Goal: Communication & Community: Answer question/provide support

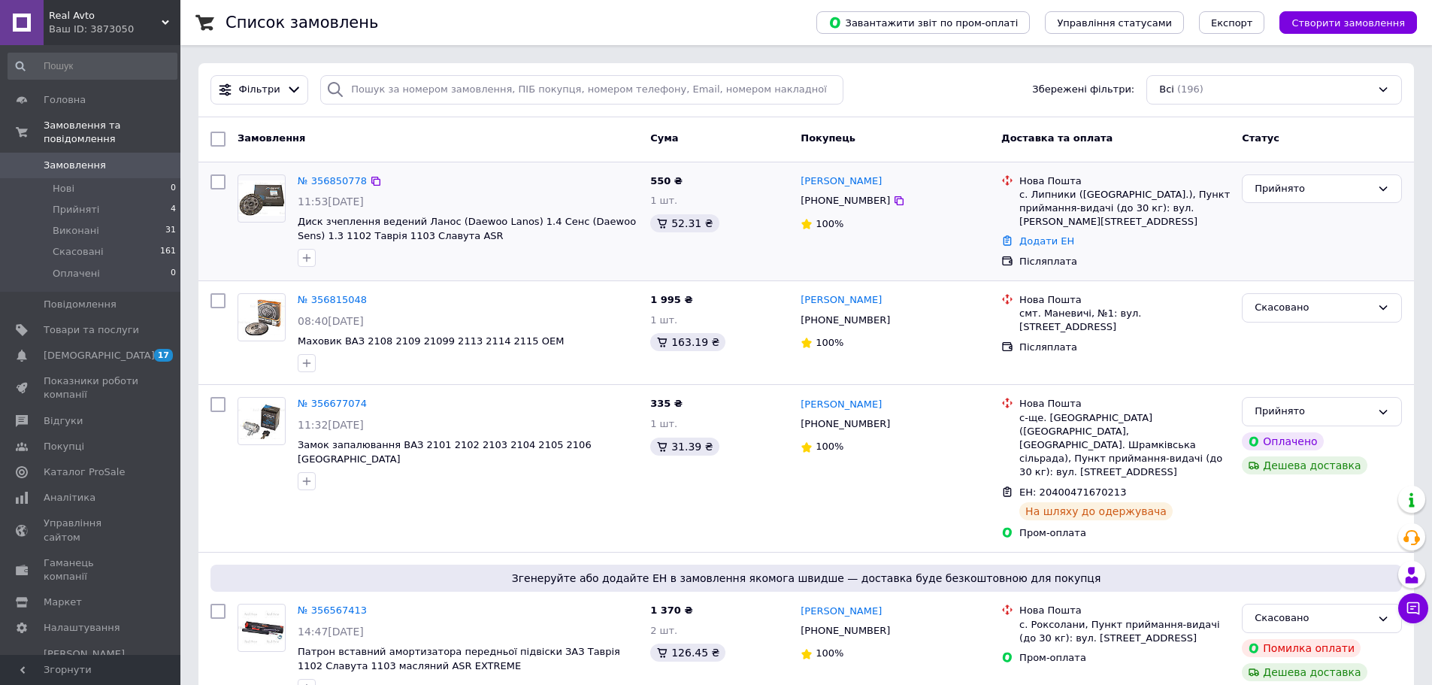
click at [1292, 252] on div "Прийнято" at bounding box center [1322, 221] width 172 height 107
click at [1041, 235] on link "Додати ЕН" at bounding box center [1046, 240] width 55 height 11
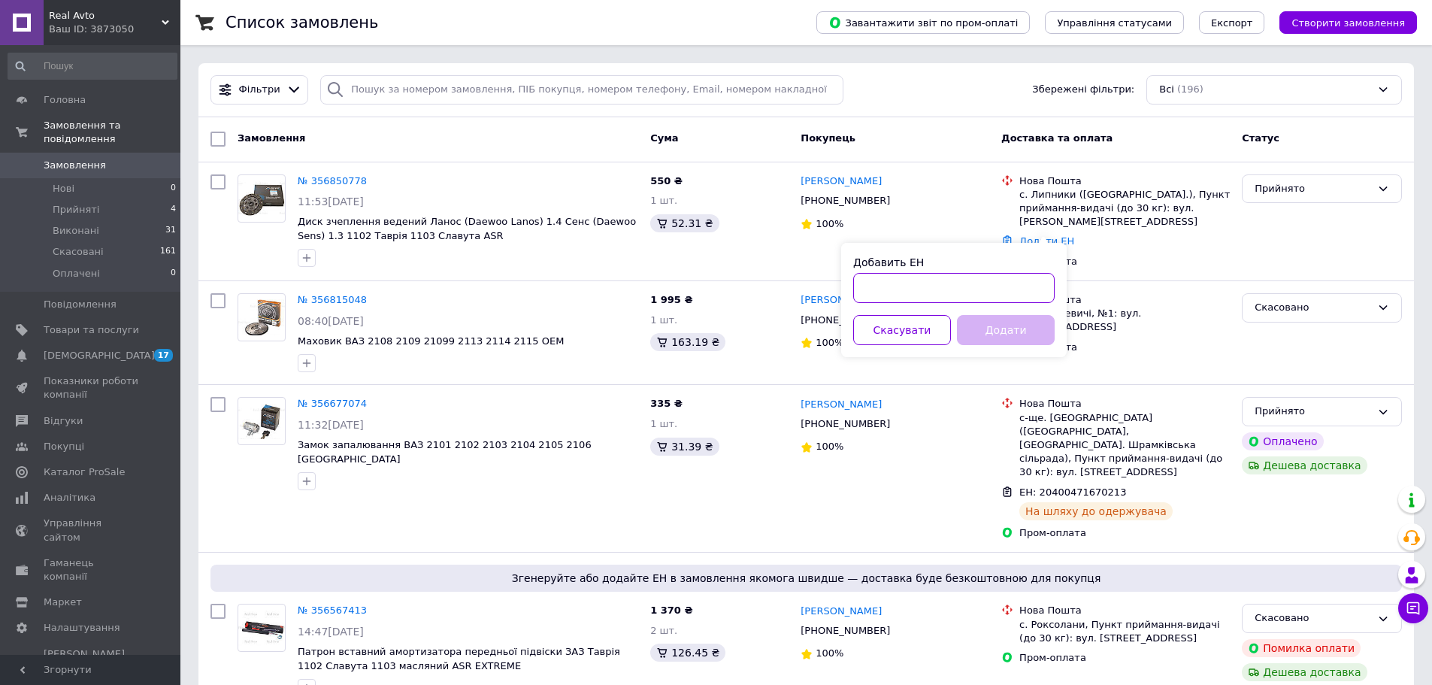
click at [989, 280] on input "Добавить ЕН" at bounding box center [953, 288] width 201 height 30
paste input "20451225006249"
type input "20451225006249"
click at [992, 326] on button "Додати" at bounding box center [1006, 330] width 98 height 30
click at [1423, 610] on button "Чат з покупцем" at bounding box center [1413, 608] width 30 height 30
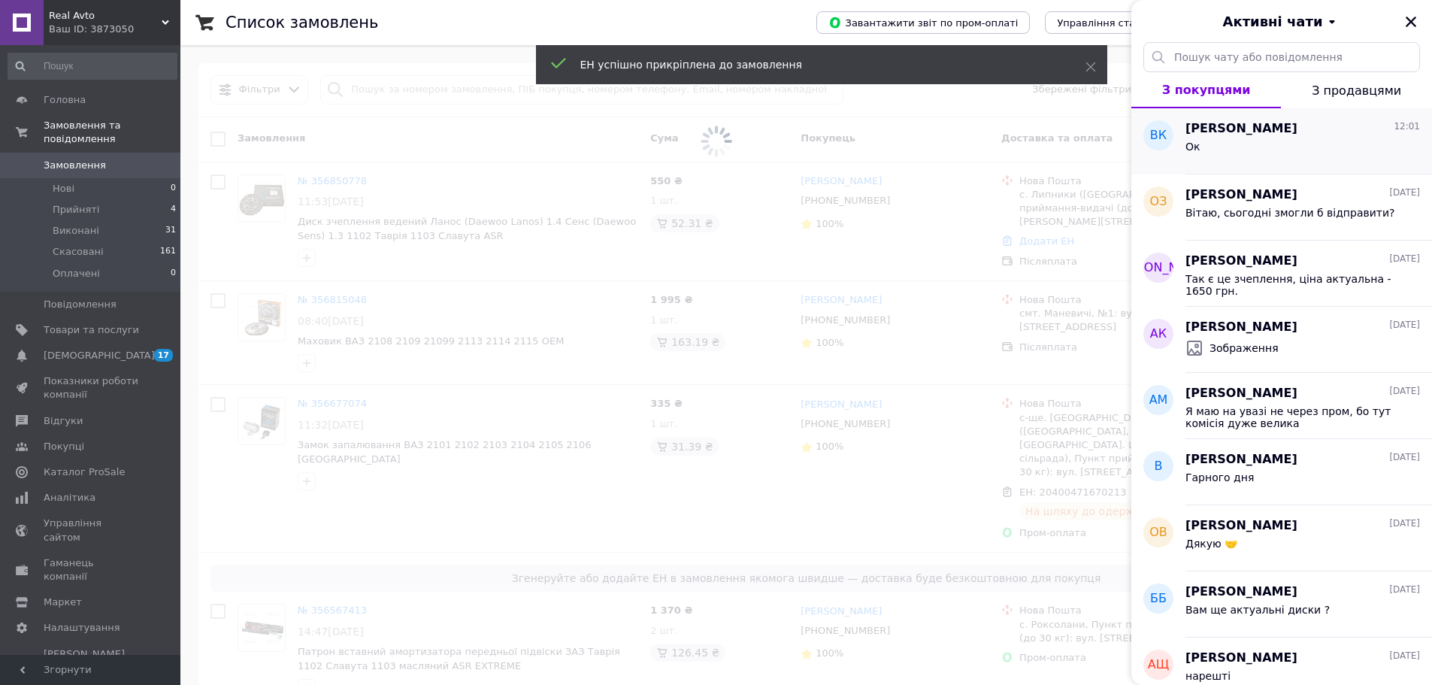
click at [1214, 156] on div "Ок" at bounding box center [1303, 150] width 235 height 24
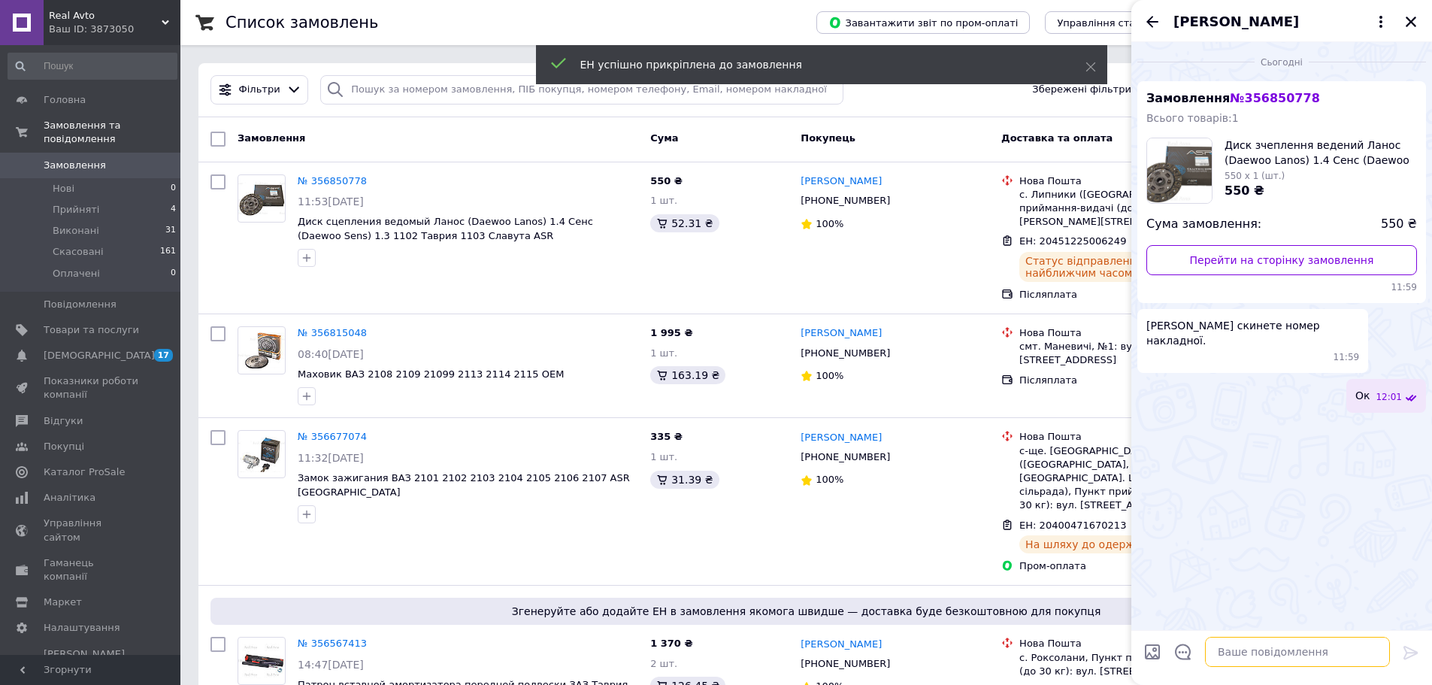
click at [1247, 657] on textarea at bounding box center [1297, 652] width 185 height 30
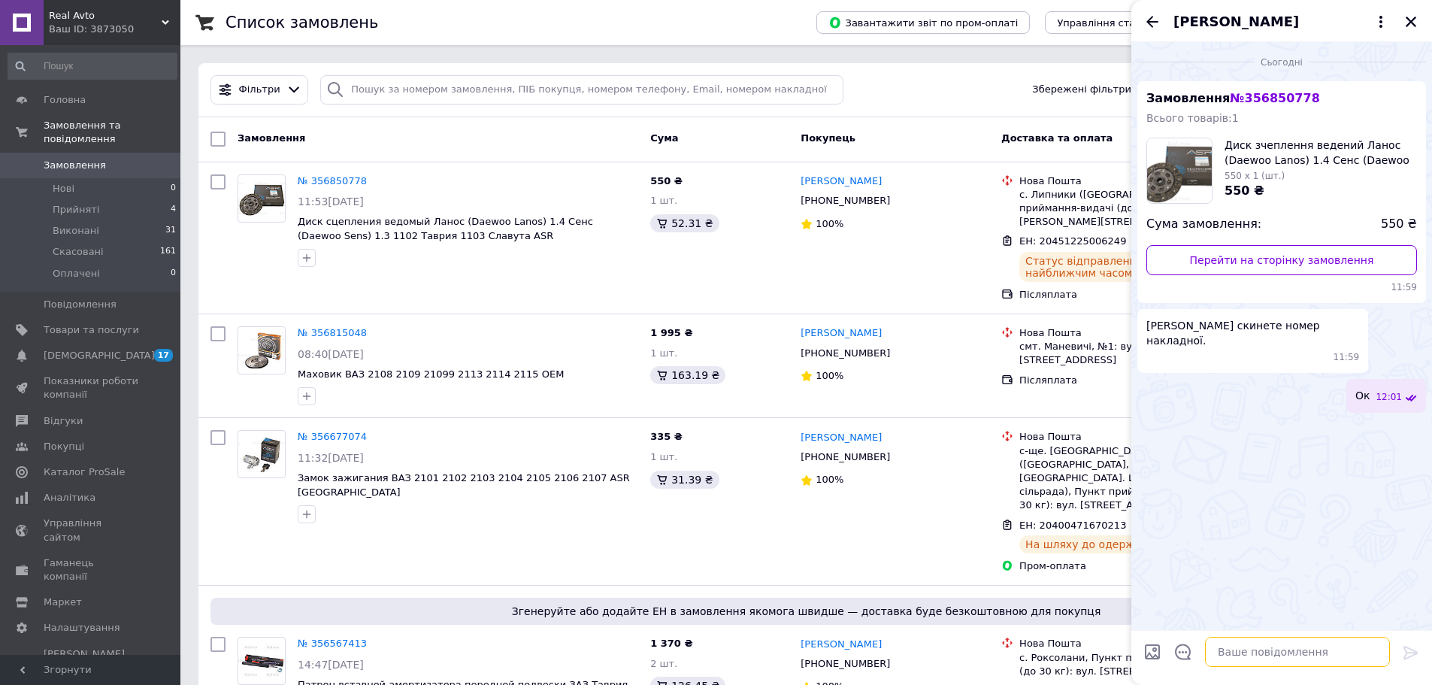
paste textarea "20451225006249"
type textarea "20451225006249"
type textarea "Відправив"
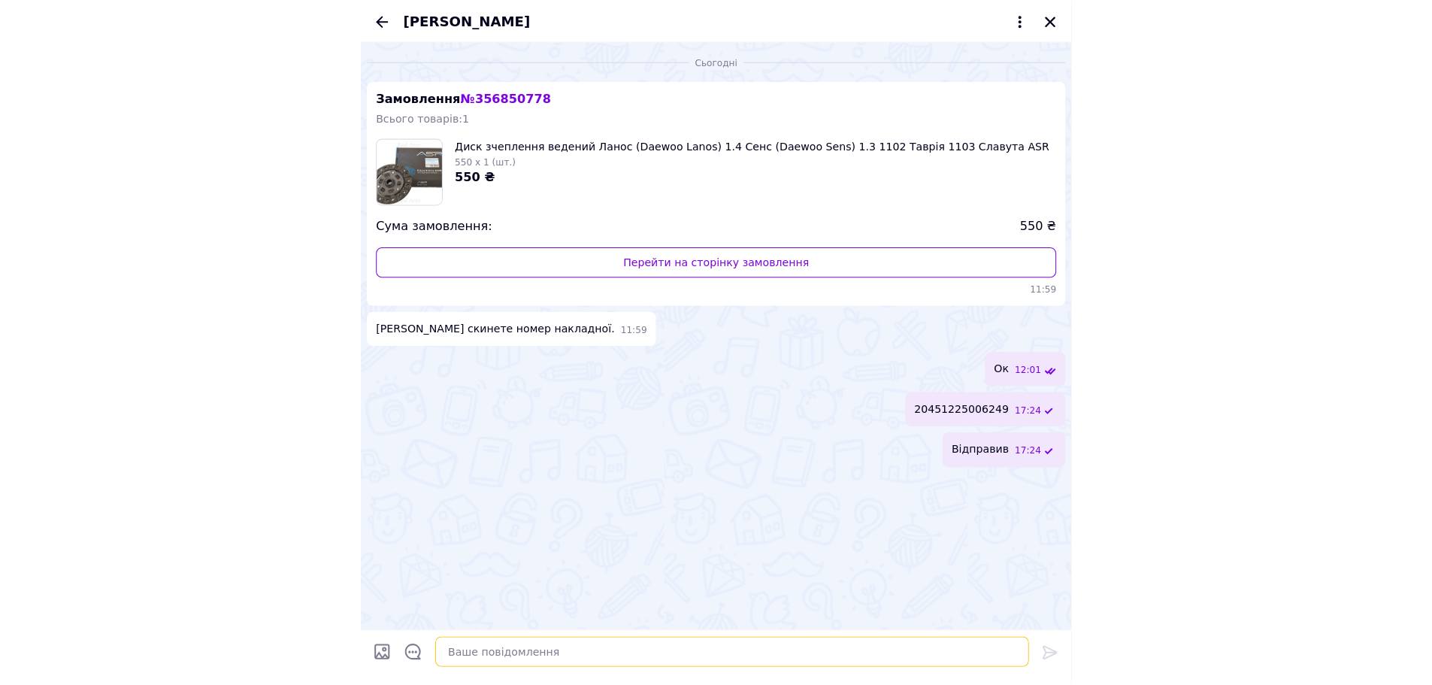
scroll to position [271, 0]
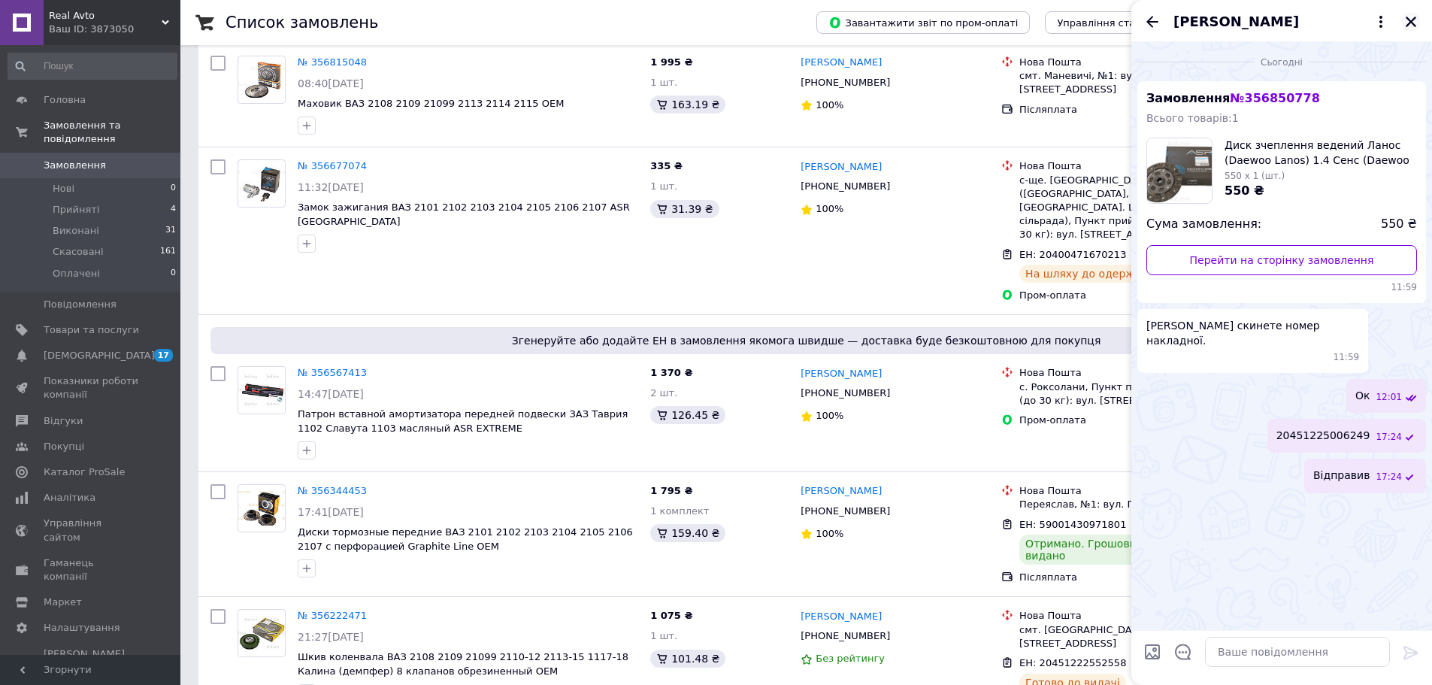
click at [1411, 22] on icon "Закрити" at bounding box center [1411, 22] width 11 height 11
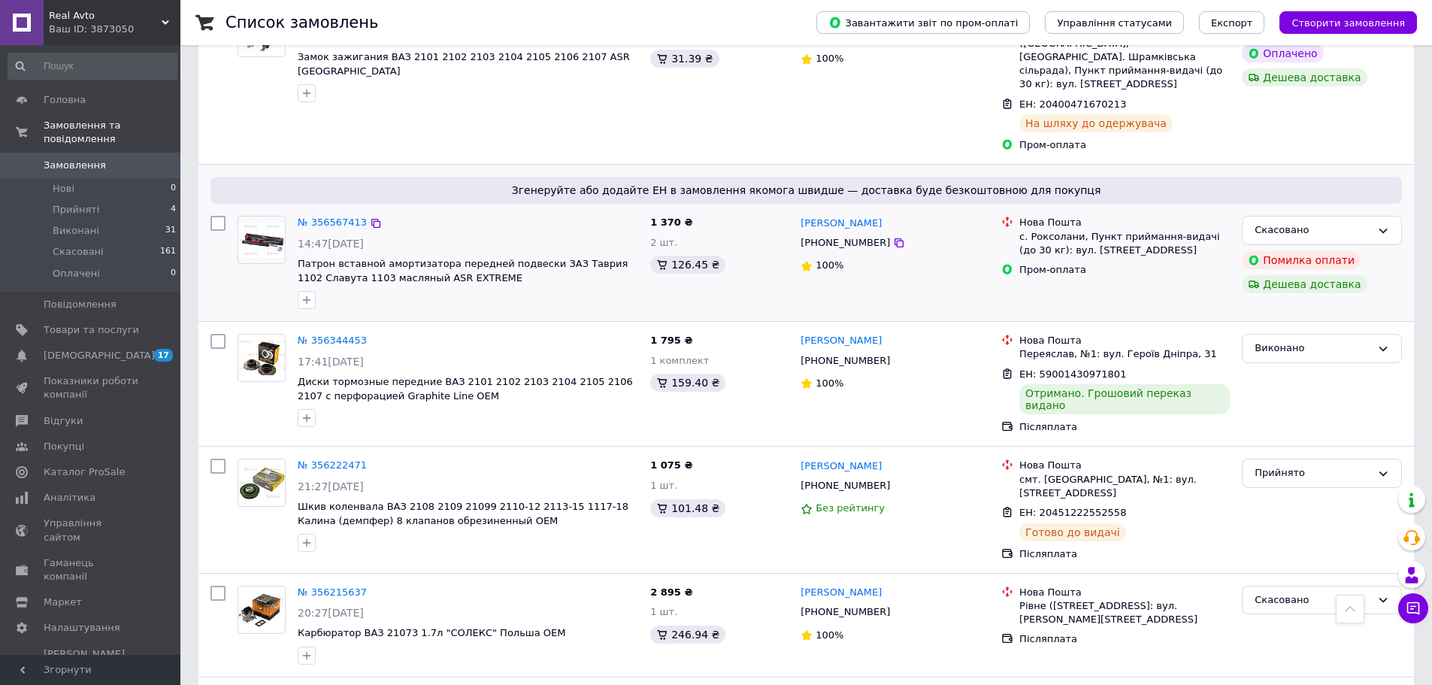
scroll to position [0, 0]
